Goal: Task Accomplishment & Management: Use online tool/utility

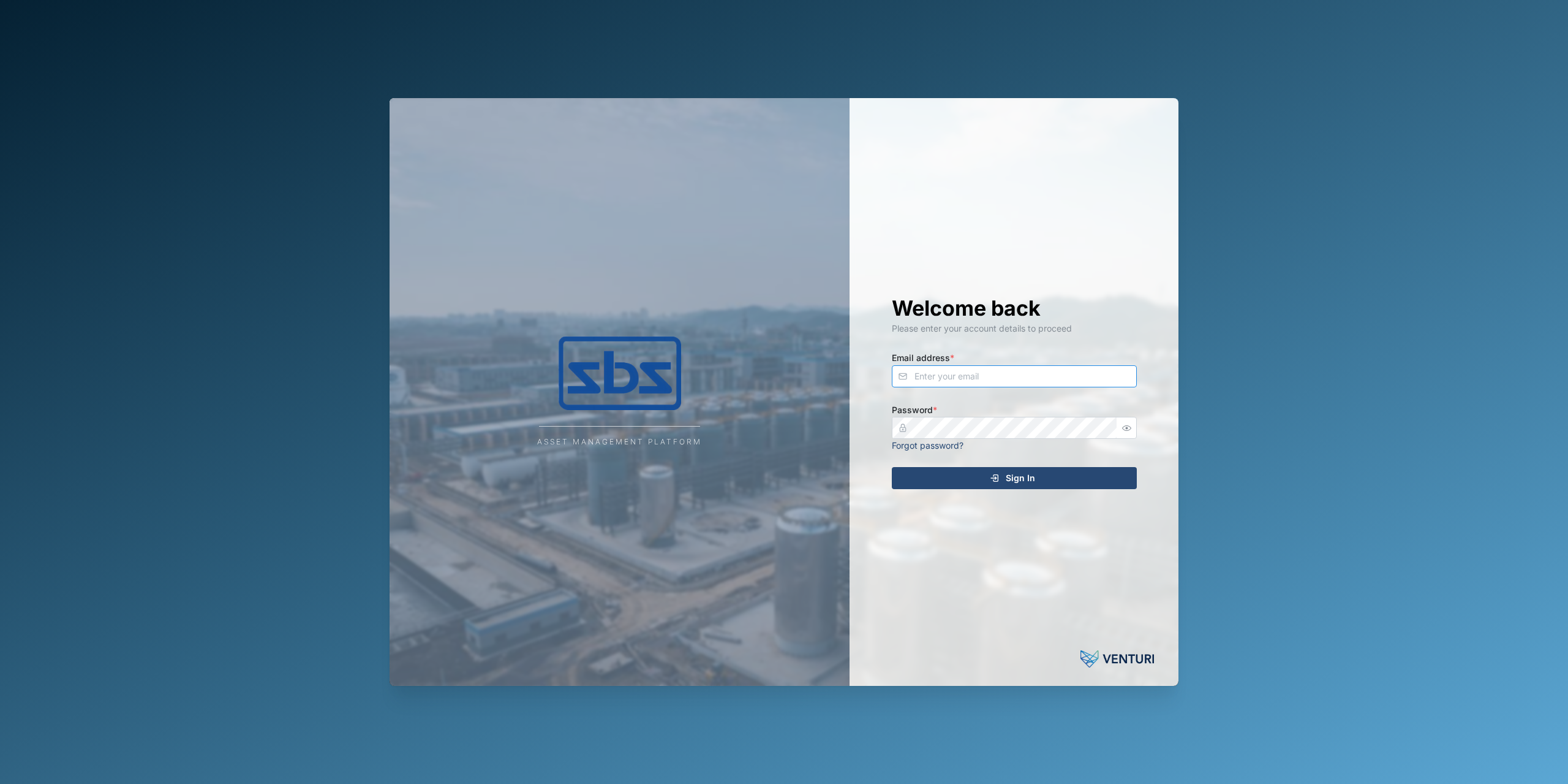
click at [930, 376] on input "Email address *" at bounding box center [1014, 376] width 245 height 22
click at [938, 379] on input "[PERSON_NAME]" at bounding box center [1014, 376] width 245 height 22
type input "[PERSON_NAME][EMAIL_ADDRESS][DOMAIN_NAME]"
click at [988, 467] on div "Welcome back Please enter your account details to proceed Email address * [PERS…" at bounding box center [1014, 392] width 294 height 588
click at [994, 479] on icon "submit" at bounding box center [994, 477] width 10 height 10
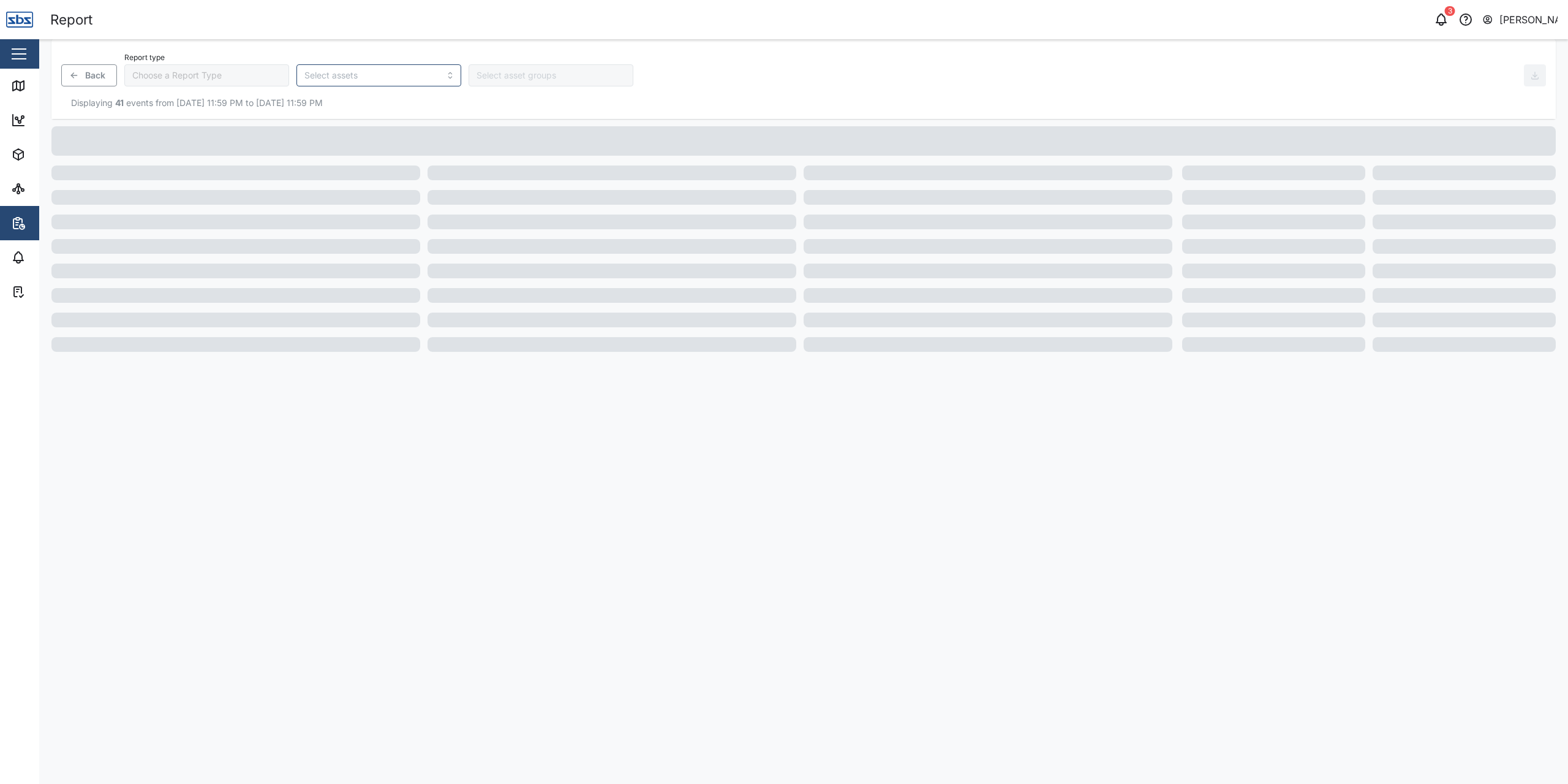
type input "Trip History"
click at [21, 94] on link "Map" at bounding box center [79, 85] width 159 height 34
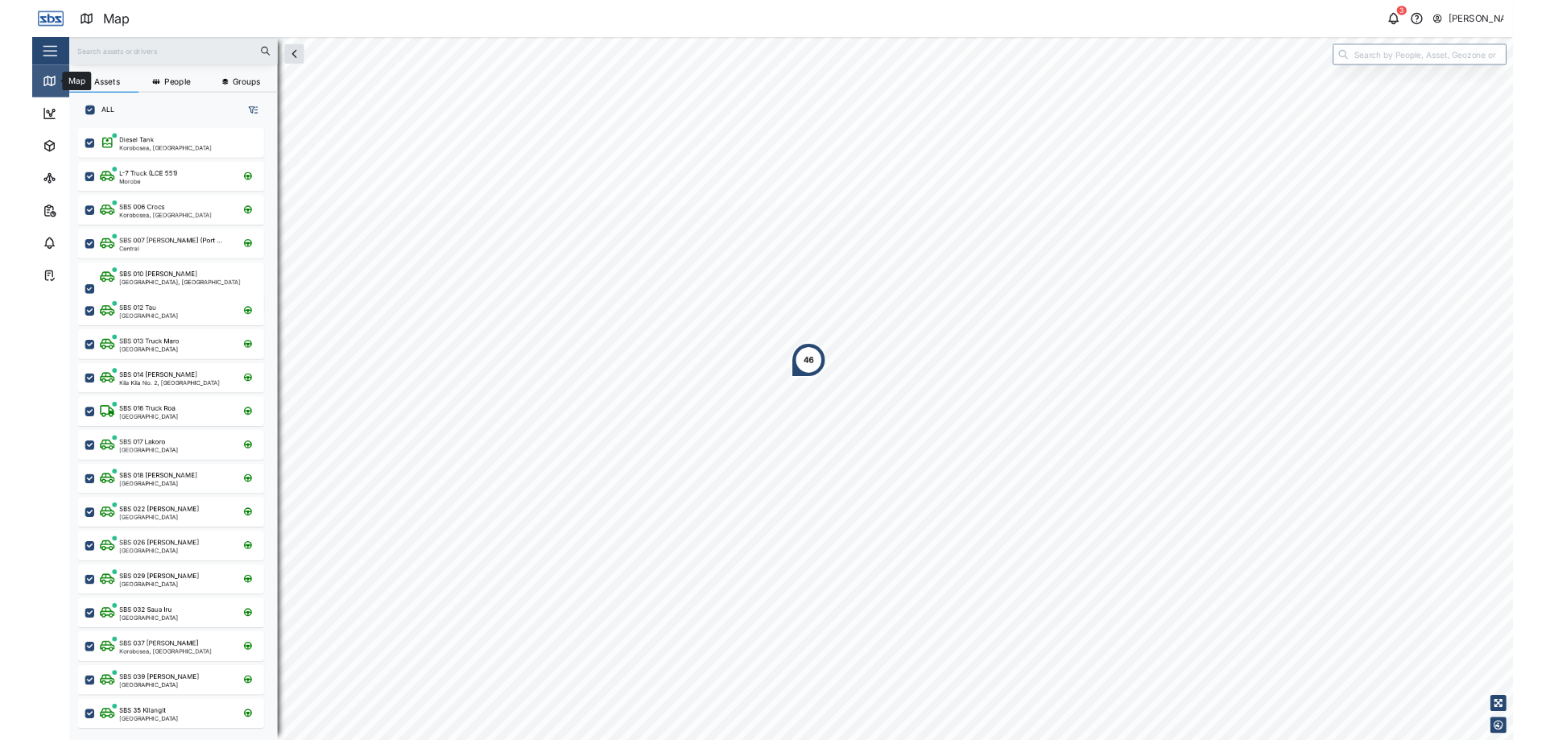
scroll to position [832, 251]
